Goal: Information Seeking & Learning: Check status

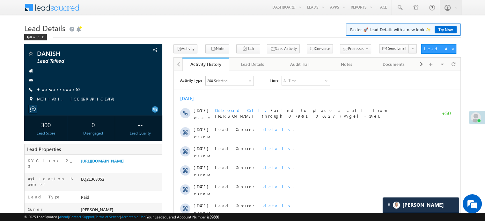
scroll to position [3040, 0]
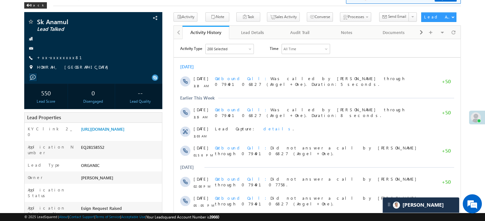
scroll to position [3040, 0]
drag, startPoint x: 0, startPoint y: 0, endPoint x: 108, endPoint y: 141, distance: 177.6
click at [108, 132] on link "[URL][DOMAIN_NAME]" at bounding box center [102, 129] width 43 height 5
click at [124, 125] on div "KYC link 2_0 https://angelbroking1-pk3em7sa.customui-test.leadsquared.com?leadI…" at bounding box center [93, 132] width 137 height 18
click at [124, 131] on link "[URL][DOMAIN_NAME]" at bounding box center [102, 129] width 43 height 5
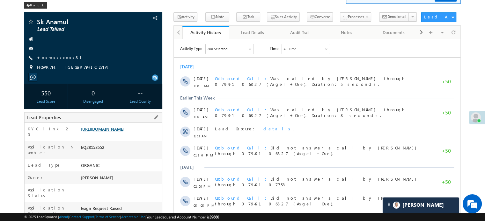
click at [124, 132] on link "[URL][DOMAIN_NAME]" at bounding box center [102, 129] width 43 height 5
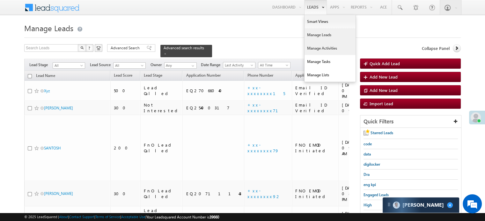
click at [318, 48] on link "Manage Activities" at bounding box center [329, 48] width 51 height 13
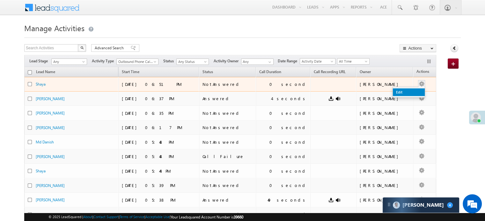
click at [412, 90] on link "Edit" at bounding box center [409, 93] width 32 height 8
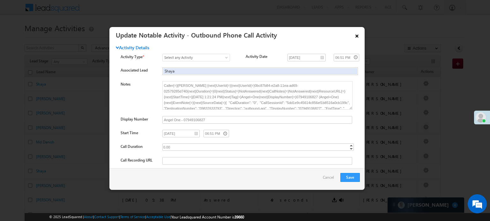
click at [361, 33] on link "×" at bounding box center [356, 34] width 11 height 11
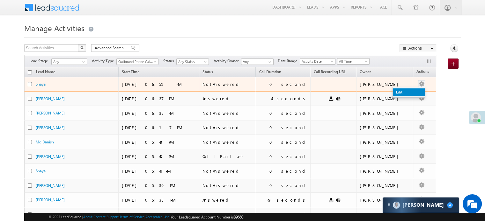
click at [410, 89] on link "Edit" at bounding box center [409, 93] width 32 height 8
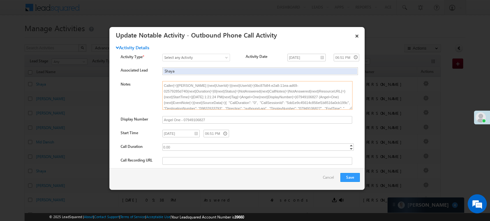
click at [277, 108] on textarea "Caller{=}Priya Rathore {next}UserId{=}{next}UserId{=}0bc87b84-e2a8-11ea-ad69-02…" at bounding box center [257, 95] width 190 height 29
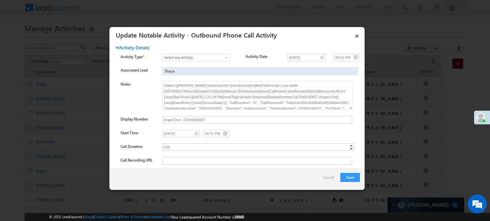
click at [353, 81] on div "Activity Type * Select any Activity 3 Hours Redistribution Account Inactive Dat…" at bounding box center [242, 67] width 244 height 27
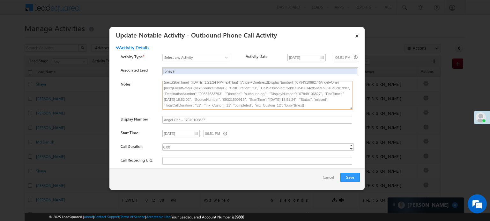
drag, startPoint x: 243, startPoint y: 107, endPoint x: 260, endPoint y: 108, distance: 17.3
click at [260, 108] on textarea "Caller{=}Priya Rathore {next}UserId{=}{next}UserId{=}0bc87b84-e2a8-11ea-ad69-02…" at bounding box center [257, 95] width 190 height 29
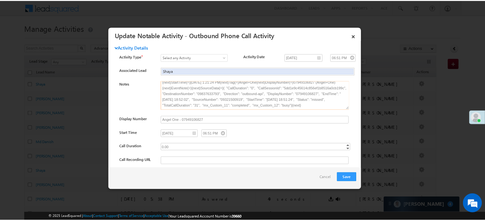
scroll to position [0, 0]
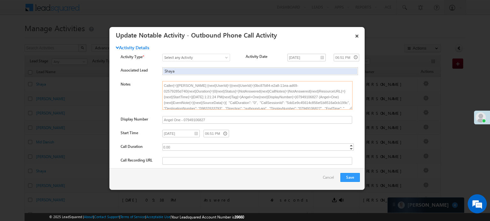
click at [290, 98] on textarea "Caller{=}Priya Rathore {next}UserId{=}{next}UserId{=}0bc87b84-e2a8-11ea-ad69-02…" at bounding box center [257, 95] width 190 height 29
click at [357, 33] on link "×" at bounding box center [356, 34] width 11 height 11
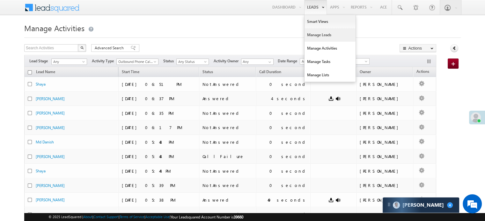
click at [315, 32] on link "Manage Leads" at bounding box center [329, 34] width 51 height 13
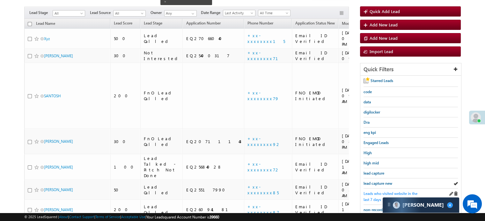
scroll to position [64, 0]
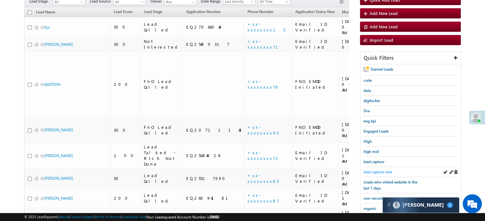
click at [381, 170] on span "lead capture new" at bounding box center [377, 172] width 29 height 5
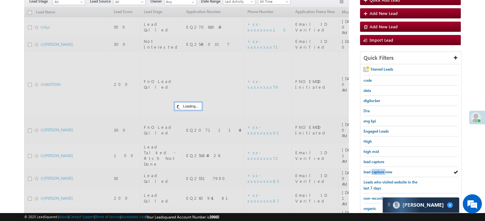
click at [381, 170] on span "lead capture new" at bounding box center [377, 172] width 29 height 5
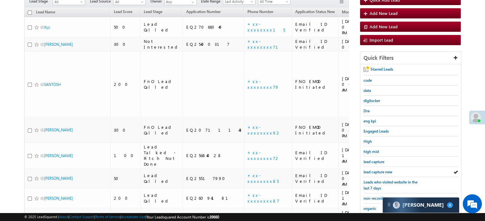
scroll to position [0, 0]
click at [386, 175] on div "lead capture new" at bounding box center [410, 172] width 94 height 10
click at [381, 170] on span "lead capture new" at bounding box center [377, 172] width 29 height 5
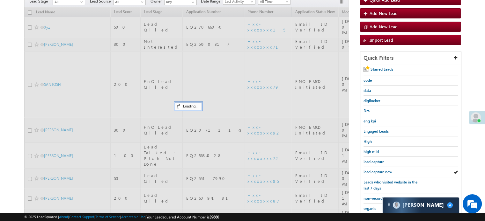
click at [381, 170] on span "lead capture new" at bounding box center [377, 172] width 29 height 5
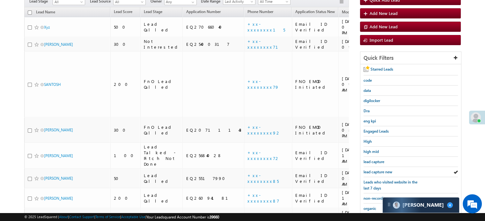
click at [381, 170] on span "lead capture new" at bounding box center [377, 172] width 29 height 5
click at [376, 167] on div "lead capture new" at bounding box center [410, 172] width 94 height 10
click at [375, 173] on link "lead capture new" at bounding box center [377, 172] width 29 height 6
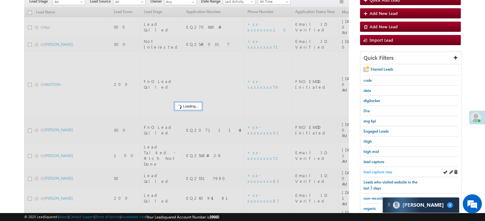
click at [374, 172] on span "lead capture new" at bounding box center [377, 172] width 29 height 5
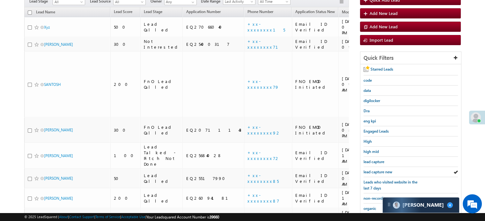
scroll to position [137, 0]
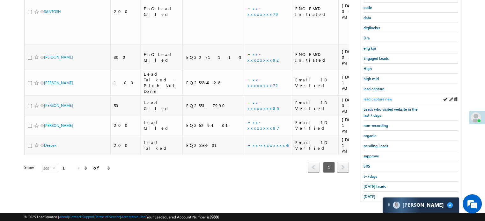
click at [363, 97] on span "lead capture new" at bounding box center [377, 99] width 29 height 5
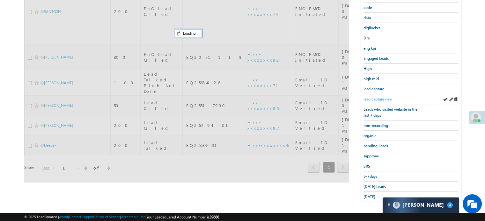
click at [363, 97] on span "lead capture new" at bounding box center [377, 99] width 29 height 5
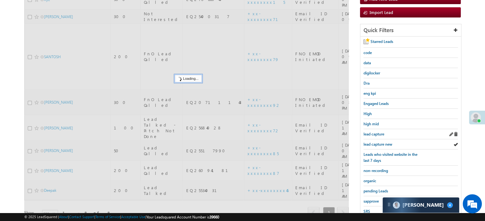
scroll to position [41, 0]
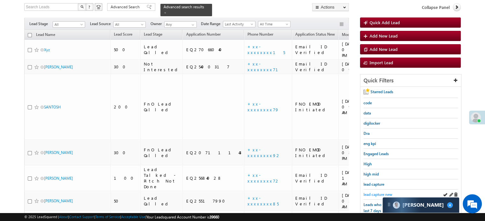
click at [375, 193] on span "lead capture new" at bounding box center [377, 194] width 29 height 5
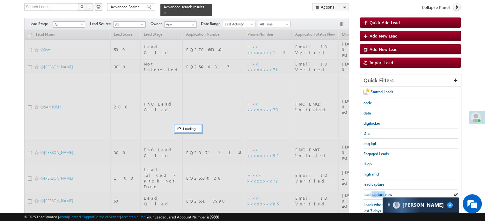
click at [375, 193] on span "lead capture new" at bounding box center [377, 194] width 29 height 5
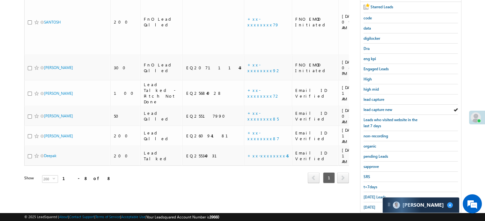
scroll to position [137, 0]
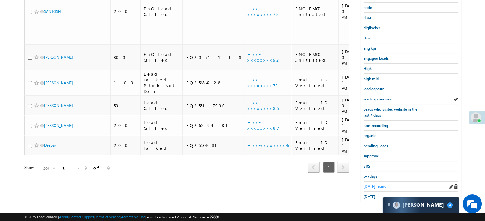
click at [372, 185] on span "Today's Leads" at bounding box center [374, 187] width 22 height 5
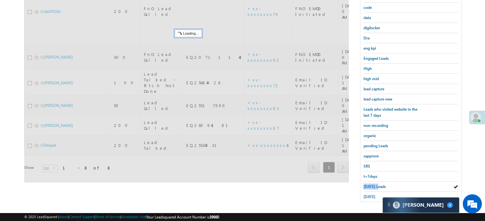
click at [372, 185] on span "Today's Leads" at bounding box center [374, 187] width 22 height 5
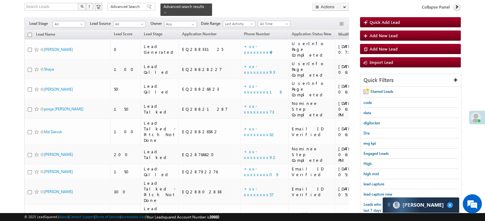
scroll to position [41, 0]
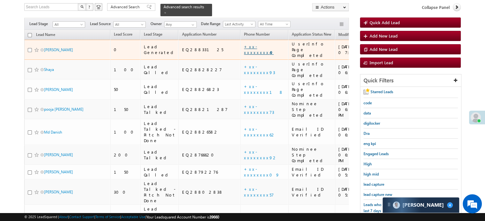
click at [244, 45] on link "+xx-xxxxxxxx49" at bounding box center [259, 49] width 30 height 11
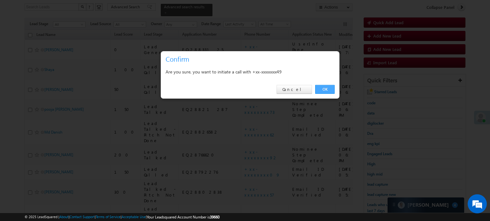
click at [320, 90] on link "OK" at bounding box center [324, 89] width 19 height 9
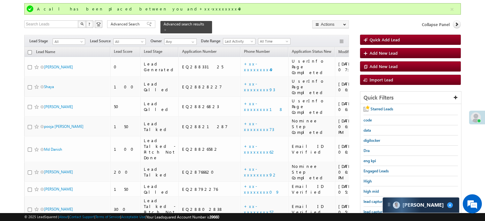
scroll to position [58, 0]
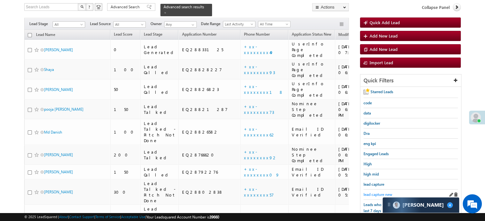
click at [376, 194] on span "lead capture new" at bounding box center [377, 194] width 29 height 5
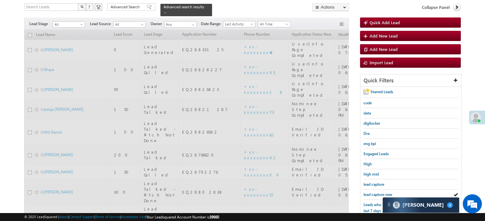
click at [376, 194] on span "lead capture new" at bounding box center [377, 194] width 29 height 5
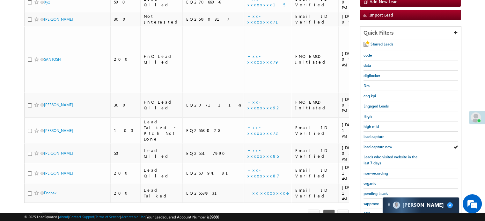
scroll to position [137, 0]
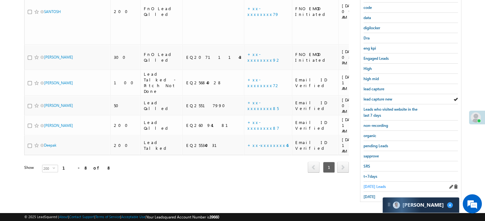
click at [376, 185] on span "Today's Leads" at bounding box center [374, 187] width 22 height 5
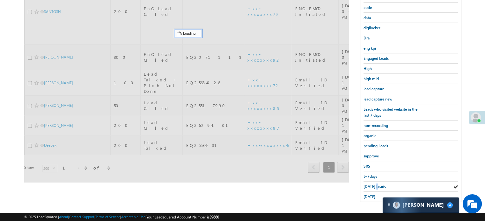
click at [376, 185] on span "Today's Leads" at bounding box center [374, 187] width 22 height 5
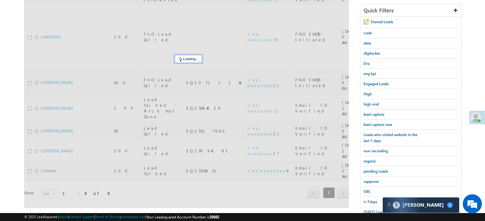
scroll to position [73, 0]
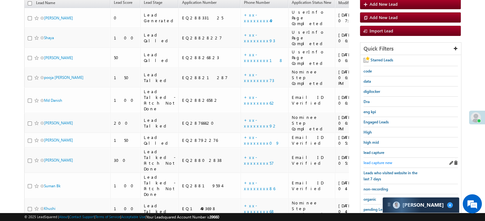
click at [376, 163] on span "lead capture new" at bounding box center [377, 163] width 29 height 5
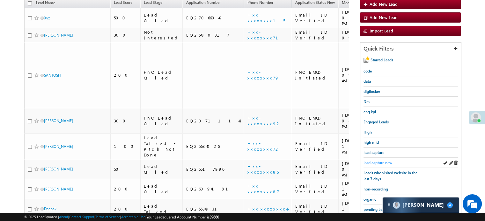
click at [366, 163] on span "lead capture new" at bounding box center [377, 163] width 29 height 5
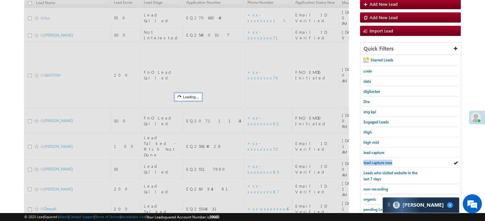
click at [366, 163] on span "lead capture new" at bounding box center [377, 163] width 29 height 5
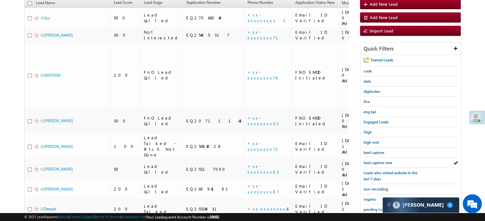
click at [366, 163] on span "lead capture new" at bounding box center [377, 163] width 29 height 5
click at [380, 164] on link "lead capture new" at bounding box center [377, 163] width 29 height 6
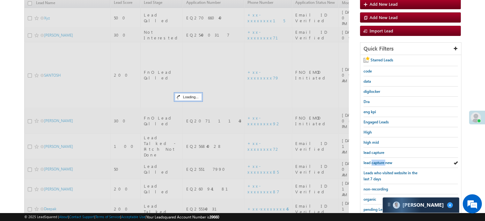
click at [380, 164] on link "lead capture new" at bounding box center [377, 163] width 29 height 6
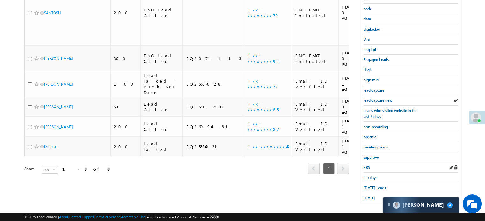
scroll to position [137, 0]
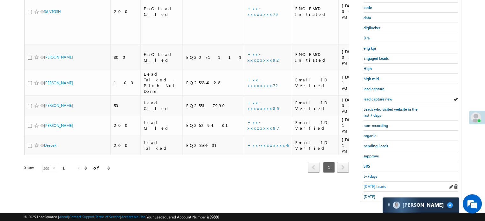
click at [375, 185] on span "Today's Leads" at bounding box center [374, 187] width 22 height 5
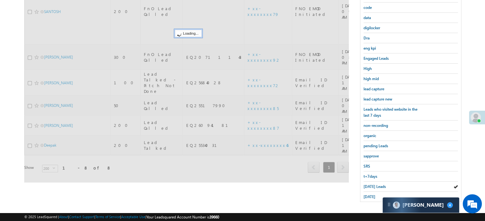
scroll to position [41, 0]
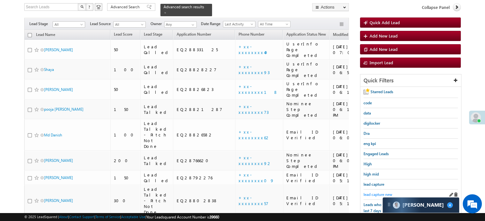
click at [375, 192] on span "lead capture new" at bounding box center [377, 194] width 29 height 5
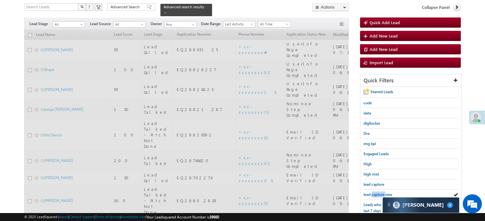
click at [375, 192] on span "lead capture new" at bounding box center [377, 194] width 29 height 5
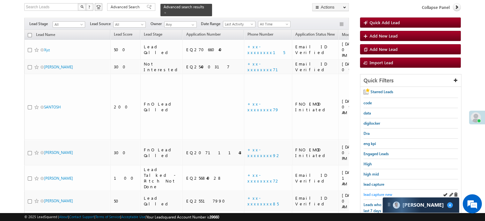
click at [376, 192] on span "lead capture new" at bounding box center [377, 194] width 29 height 5
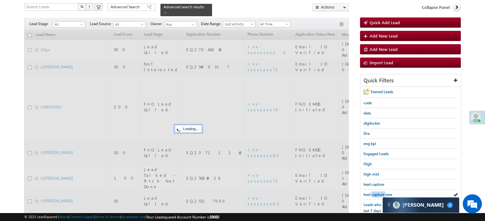
click at [376, 192] on span "lead capture new" at bounding box center [377, 194] width 29 height 5
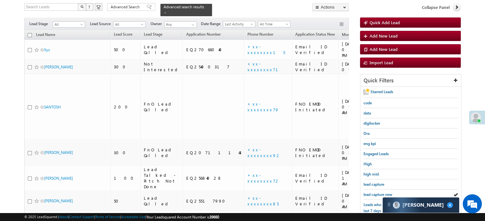
scroll to position [137, 0]
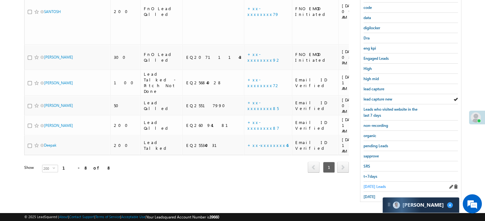
click at [372, 185] on span "Today's Leads" at bounding box center [374, 187] width 22 height 5
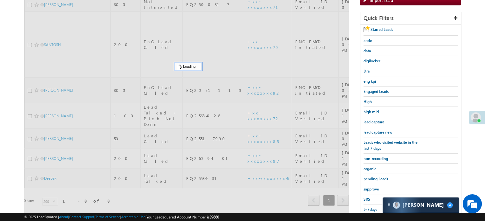
scroll to position [73, 0]
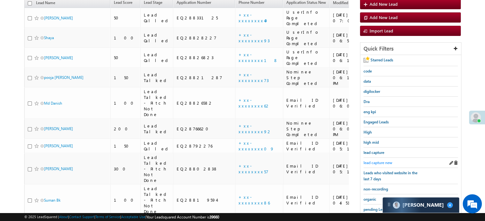
click at [380, 158] on div "lead capture new" at bounding box center [410, 163] width 94 height 10
click at [380, 161] on span "lead capture new" at bounding box center [377, 163] width 29 height 5
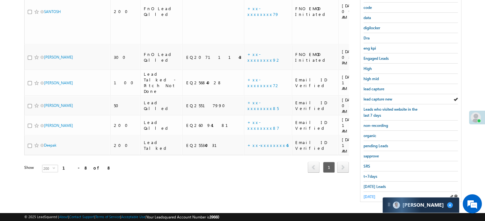
click at [371, 195] on span "yesterday" at bounding box center [369, 197] width 12 height 5
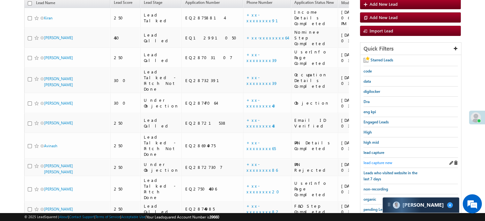
click at [373, 161] on span "lead capture new" at bounding box center [377, 163] width 29 height 5
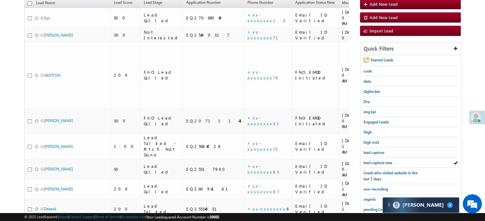
click at [373, 161] on span "lead capture new" at bounding box center [377, 163] width 29 height 5
click at [371, 161] on span "lead capture new" at bounding box center [377, 163] width 29 height 5
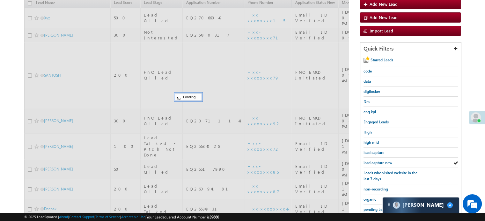
click at [371, 161] on span "lead capture new" at bounding box center [377, 163] width 29 height 5
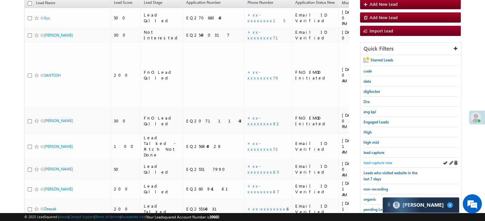
click at [369, 161] on span "lead capture new" at bounding box center [377, 163] width 29 height 5
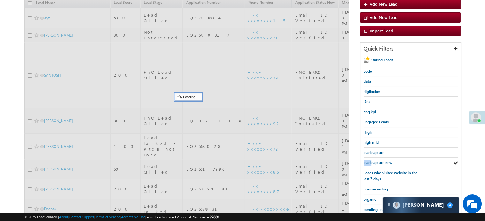
click at [369, 161] on span "lead capture new" at bounding box center [377, 163] width 29 height 5
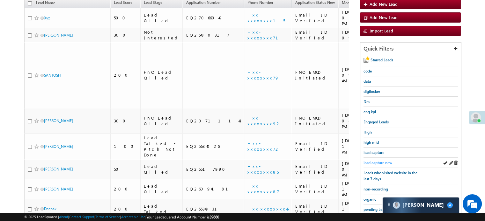
click at [384, 163] on span "lead capture new" at bounding box center [377, 163] width 29 height 5
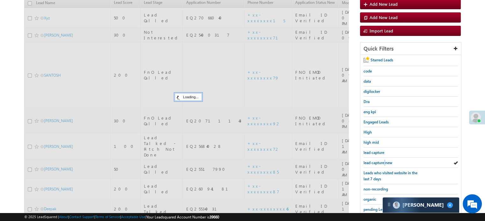
click at [384, 163] on span "lead capture new" at bounding box center [377, 163] width 29 height 5
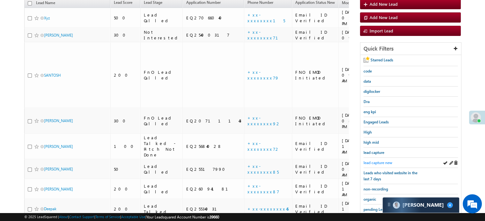
click at [367, 161] on span "lead capture new" at bounding box center [377, 163] width 29 height 5
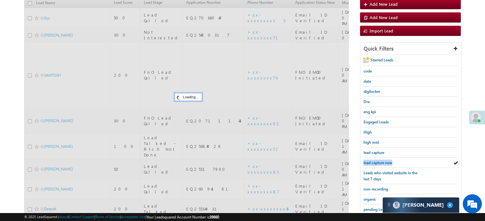
click at [367, 161] on span "lead capture new" at bounding box center [377, 163] width 29 height 5
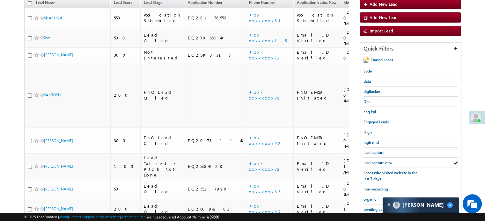
click at [367, 161] on span "lead capture new" at bounding box center [377, 163] width 29 height 5
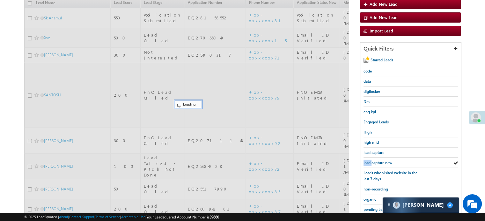
click at [367, 161] on span "lead capture new" at bounding box center [377, 163] width 29 height 5
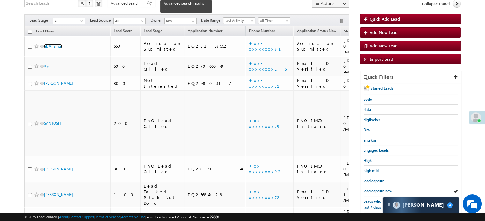
scroll to position [41, 0]
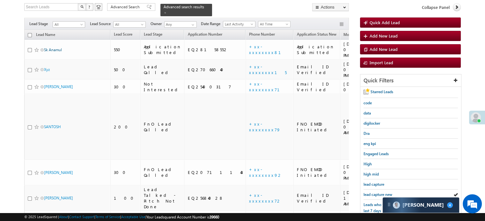
drag, startPoint x: 50, startPoint y: 13, endPoint x: 47, endPoint y: 44, distance: 31.4
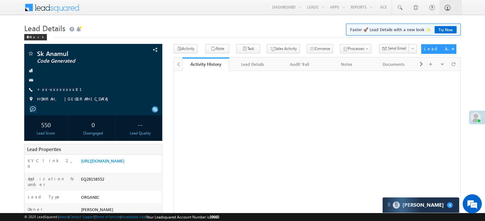
scroll to position [126, 0]
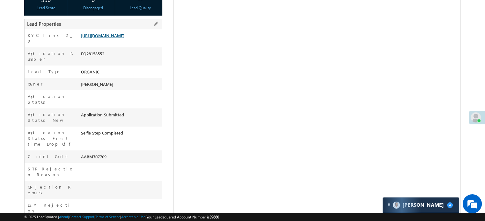
drag, startPoint x: 0, startPoint y: 0, endPoint x: 124, endPoint y: 47, distance: 132.5
click at [124, 38] on link "[URL][DOMAIN_NAME]" at bounding box center [102, 35] width 43 height 5
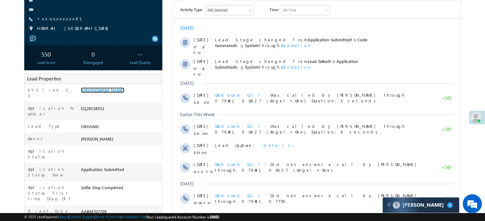
scroll to position [0, 0]
